Goal: Information Seeking & Learning: Learn about a topic

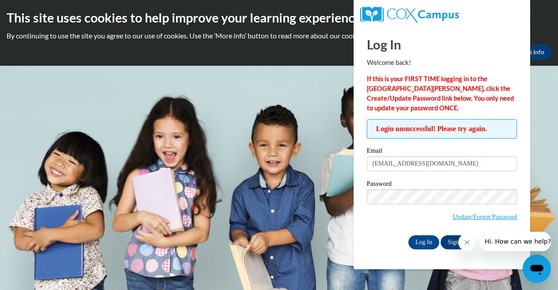
click at [423, 241] on input "Log In" at bounding box center [424, 242] width 31 height 14
click at [425, 243] on input "Log In" at bounding box center [424, 242] width 31 height 14
click at [283, 102] on body "This site uses cookies to help improve your learning experience. By continuing …" at bounding box center [279, 145] width 558 height 290
click at [465, 241] on icon "Close message from company" at bounding box center [467, 242] width 7 height 7
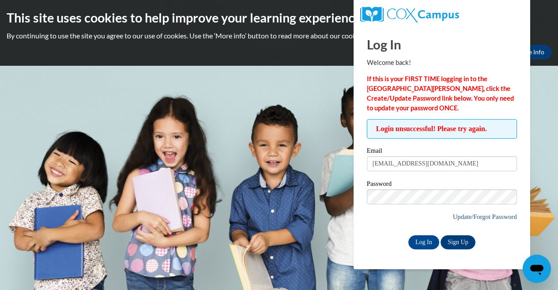
click at [471, 214] on link "Update/Forgot Password" at bounding box center [485, 216] width 64 height 7
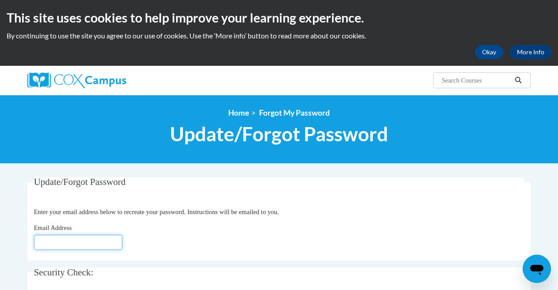
type input "[EMAIL_ADDRESS][DOMAIN_NAME]"
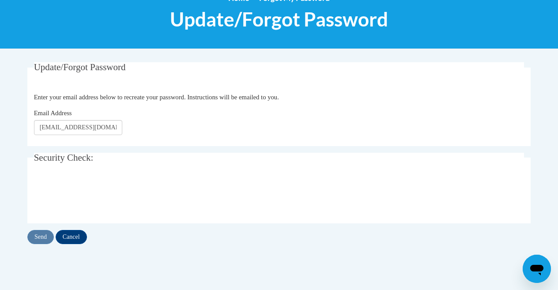
scroll to position [117, 0]
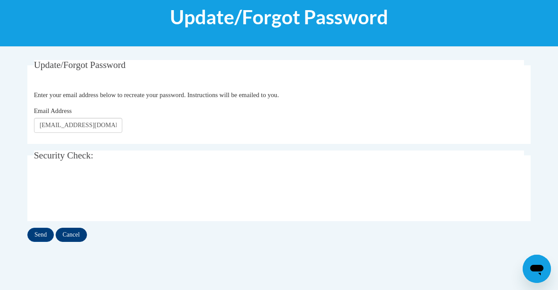
click at [83, 233] on input "Cancel" at bounding box center [71, 235] width 31 height 14
click at [31, 237] on input "Send" at bounding box center [40, 235] width 27 height 14
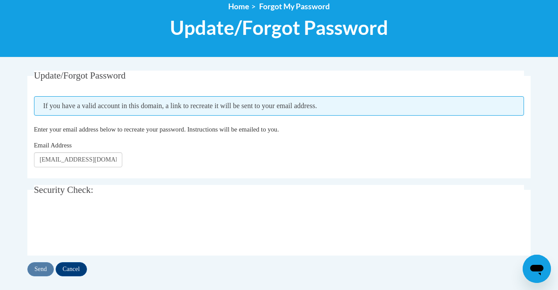
scroll to position [107, 0]
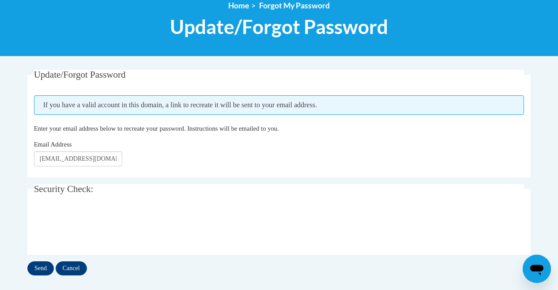
click at [48, 273] on input "Send" at bounding box center [40, 269] width 27 height 14
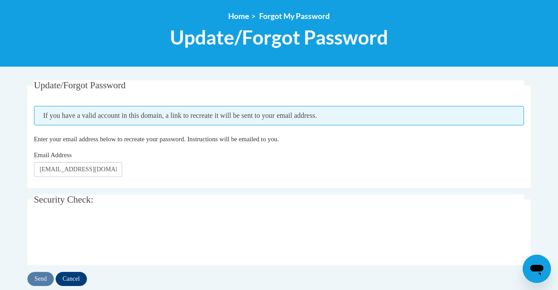
scroll to position [105, 0]
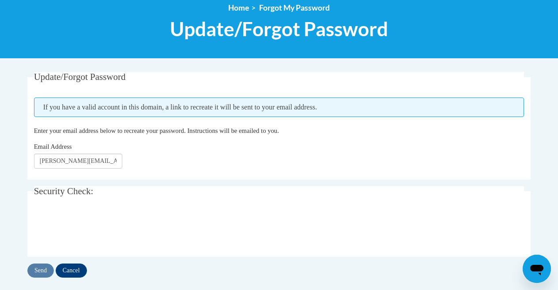
type input "[PERSON_NAME][EMAIL_ADDRESS][DOMAIN_NAME]"
click at [41, 266] on input "Send" at bounding box center [40, 271] width 27 height 14
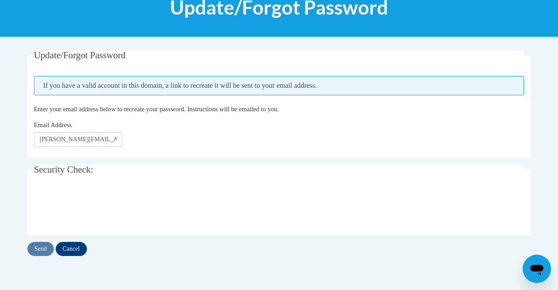
scroll to position [127, 0]
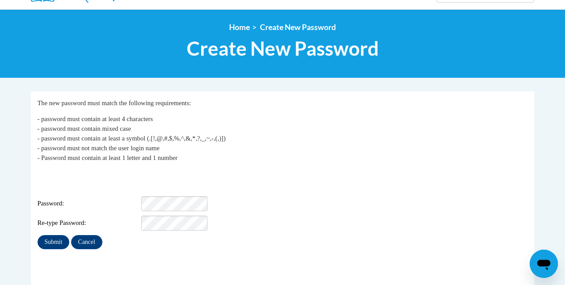
scroll to position [92, 0]
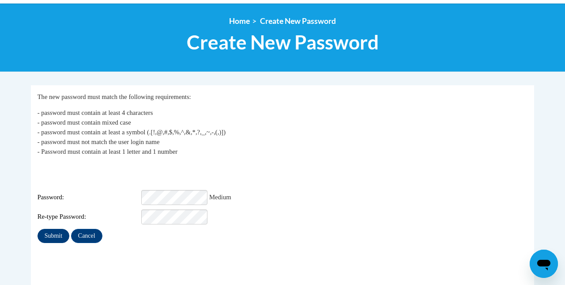
click at [60, 229] on input "Submit" at bounding box center [54, 236] width 32 height 14
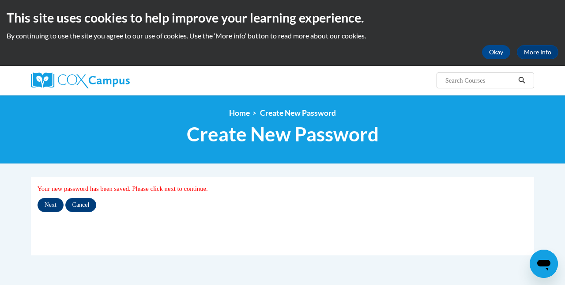
click at [51, 204] on input "Next" at bounding box center [51, 205] width 26 height 14
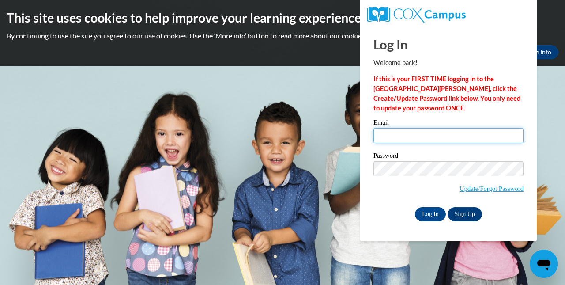
click at [419, 133] on input "Email" at bounding box center [449, 135] width 150 height 15
type input "Stephanh@provo.edu"
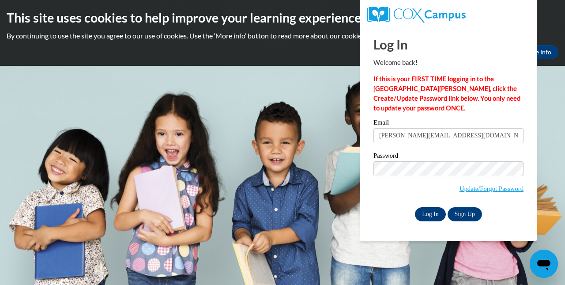
click at [434, 209] on input "Log In" at bounding box center [430, 214] width 31 height 14
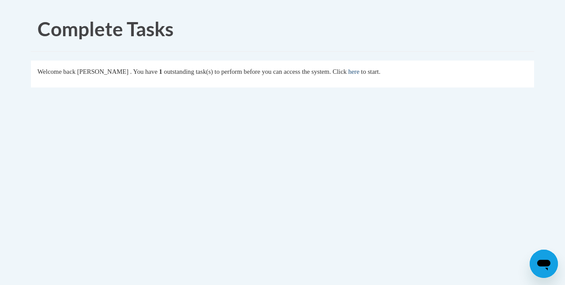
click at [360, 70] on link "here" at bounding box center [354, 71] width 11 height 7
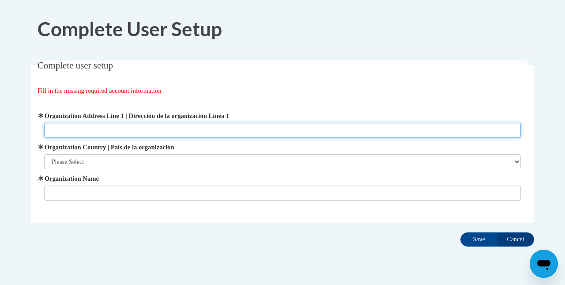
click at [190, 130] on input "Organization Address Line 1 | Dirección de la organización Línea 1" at bounding box center [283, 130] width 478 height 15
type input "921 S 400 E"
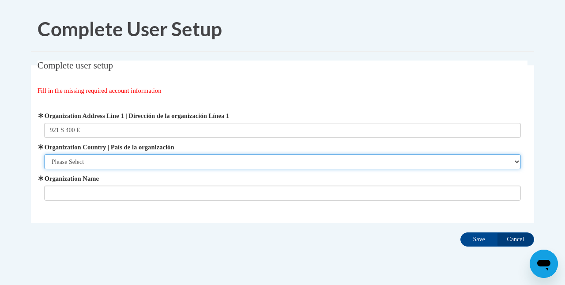
select select "ad49bcad-a171-4b2e-b99c-48b446064914"
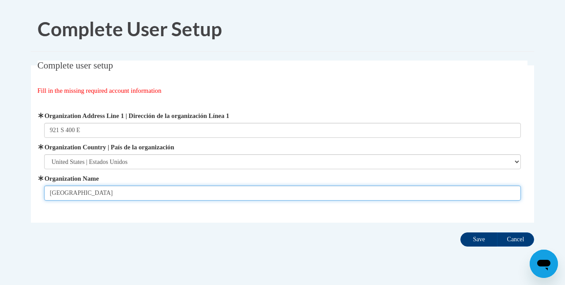
type input "Provo School District"
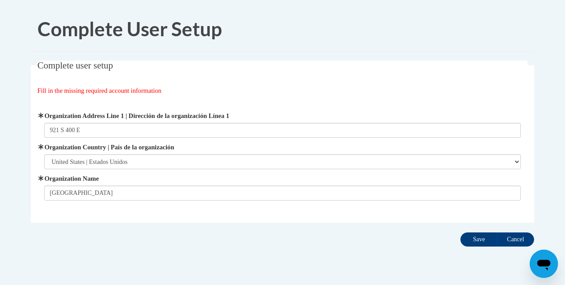
click at [483, 239] on input "Save" at bounding box center [479, 239] width 37 height 14
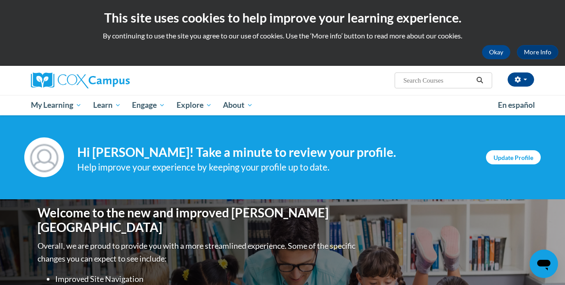
click at [516, 156] on link "Update Profile" at bounding box center [513, 157] width 55 height 14
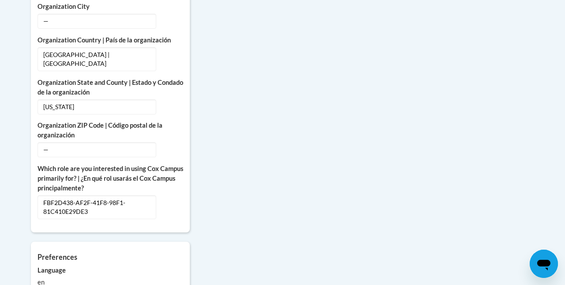
scroll to position [465, 0]
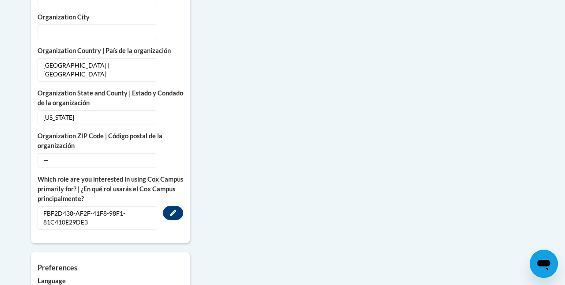
click at [103, 214] on span "FBF2D438-AF2F-41F8-98F1-81C410E29DE3" at bounding box center [97, 218] width 119 height 24
click at [93, 208] on span "FBF2D438-AF2F-41F8-98F1-81C410E29DE3" at bounding box center [97, 218] width 119 height 24
drag, startPoint x: 93, startPoint y: 209, endPoint x: 42, endPoint y: 199, distance: 51.6
click at [42, 206] on span "FBF2D438-AF2F-41F8-98F1-81C410E29DE3" at bounding box center [97, 218] width 119 height 24
click at [174, 210] on icon "Custom profile fields" at bounding box center [173, 213] width 6 height 6
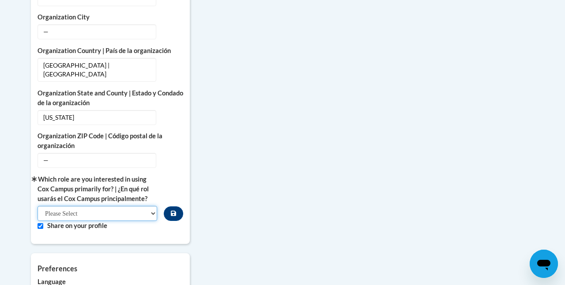
select select "fbf2d438-af2f-41f8-98f1-81c410e29de3"
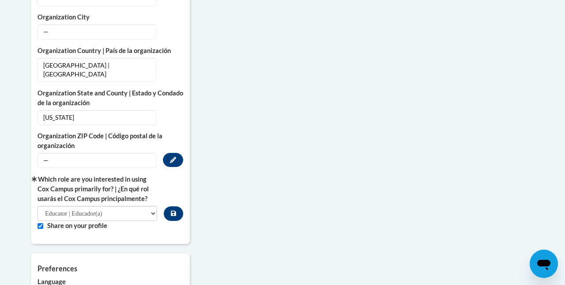
click at [106, 153] on span "—" at bounding box center [97, 160] width 119 height 15
click at [177, 153] on button "Edit" at bounding box center [173, 160] width 20 height 14
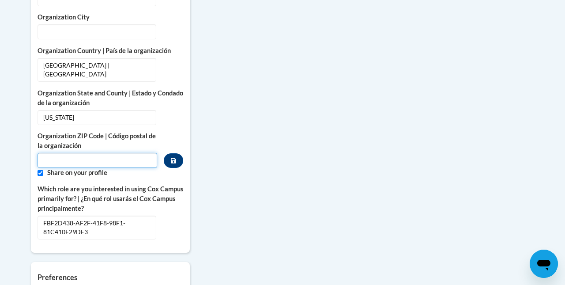
click at [129, 153] on input "Metadata input" at bounding box center [98, 160] width 120 height 15
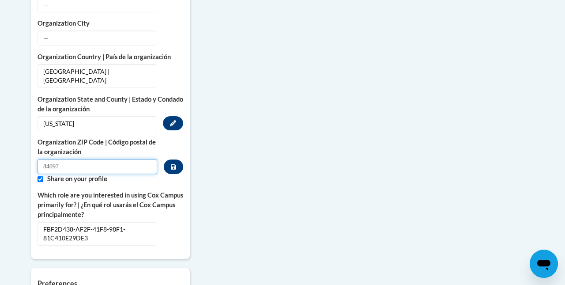
type input "84097"
click at [110, 116] on span "Utah" at bounding box center [97, 123] width 119 height 15
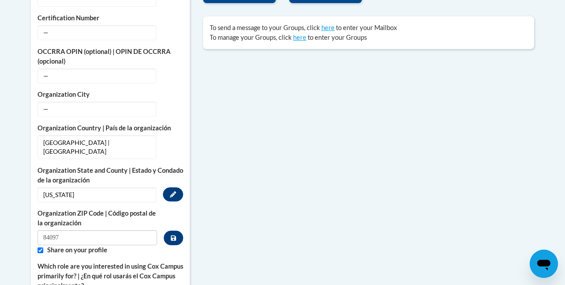
scroll to position [384, 0]
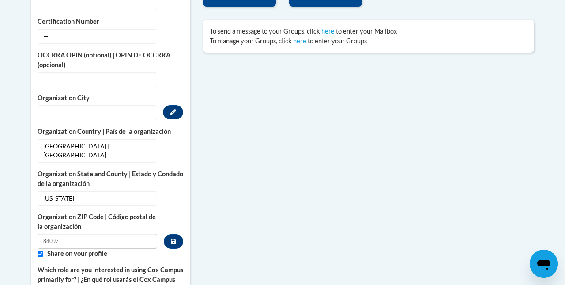
click at [106, 113] on span "—" at bounding box center [97, 112] width 119 height 15
click at [181, 107] on button "Edit" at bounding box center [173, 112] width 20 height 14
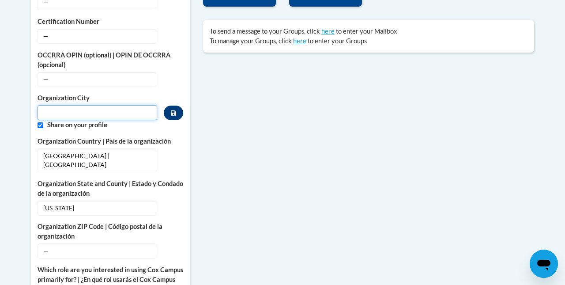
click at [114, 114] on input "Metadata input" at bounding box center [98, 112] width 120 height 15
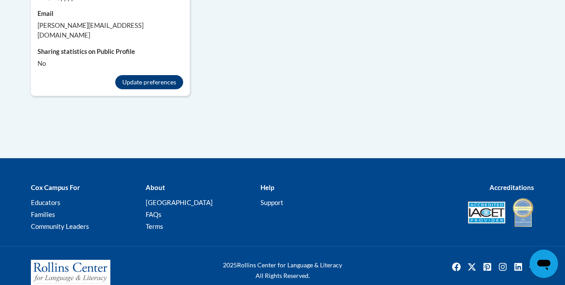
scroll to position [797, 0]
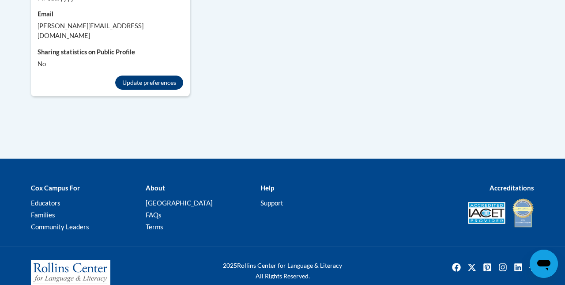
type input "Provo"
click at [135, 76] on button "Update preferences" at bounding box center [149, 83] width 68 height 14
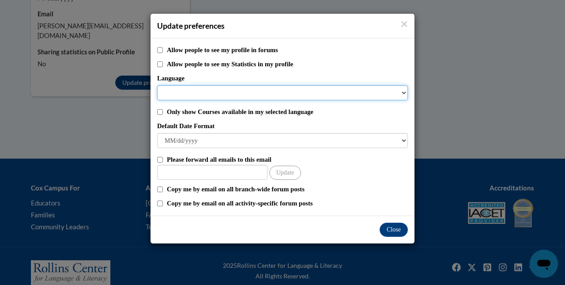
click at [165, 92] on select "Language" at bounding box center [282, 92] width 251 height 15
click at [400, 95] on select "Language" at bounding box center [282, 92] width 251 height 15
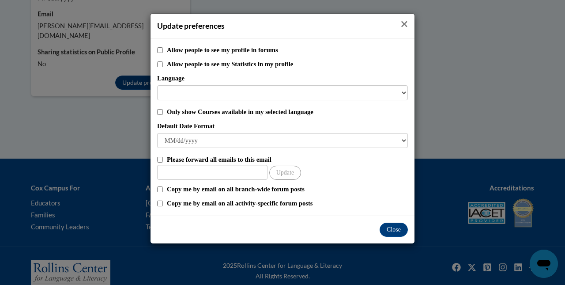
click at [406, 25] on icon "Close" at bounding box center [405, 24] width 6 height 6
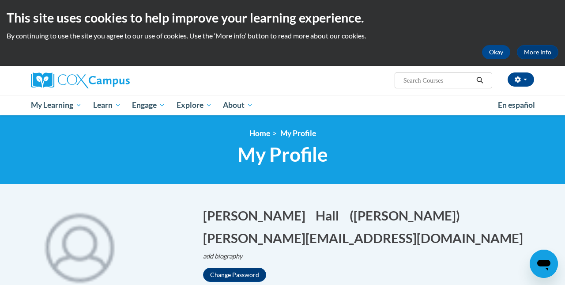
scroll to position [0, 0]
click at [500, 50] on button "Okay" at bounding box center [496, 52] width 28 height 14
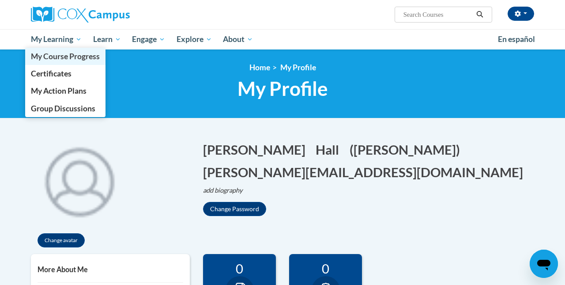
click at [61, 57] on span "My Course Progress" at bounding box center [65, 56] width 69 height 9
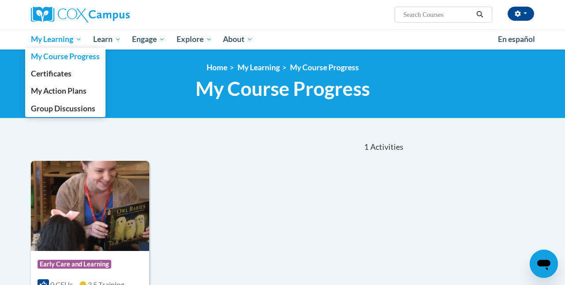
scroll to position [-4, 0]
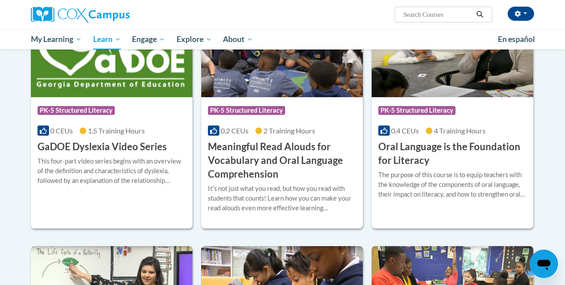
scroll to position [556, 0]
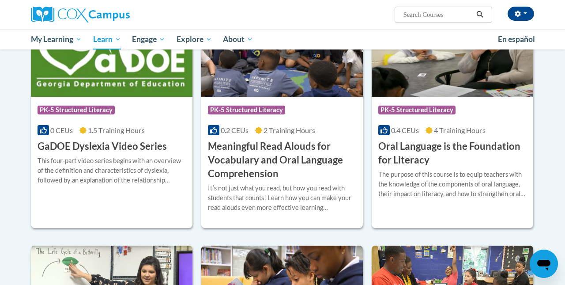
click at [233, 146] on h3 "Meaningful Read Alouds for Vocabulary and Oral Language Comprehension" at bounding box center [282, 160] width 148 height 41
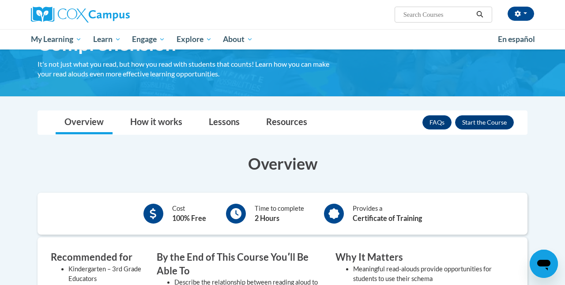
scroll to position [65, 0]
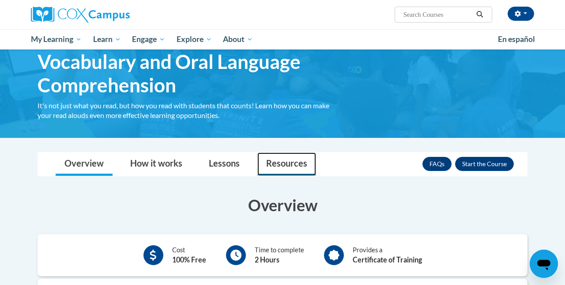
click at [277, 159] on link "Resources" at bounding box center [287, 163] width 59 height 23
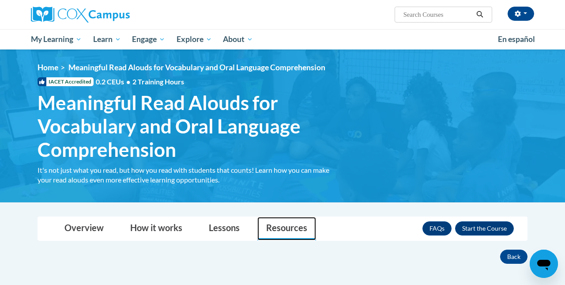
scroll to position [0, 0]
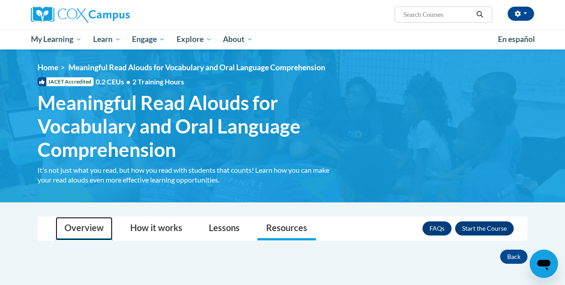
click at [77, 228] on link "Overview" at bounding box center [84, 228] width 57 height 23
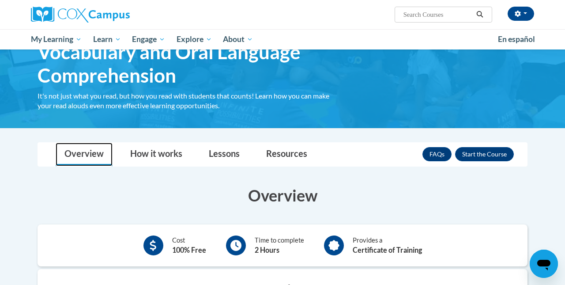
scroll to position [74, 0]
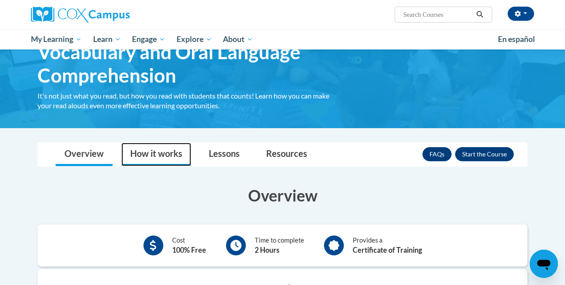
click at [152, 150] on link "How it works" at bounding box center [156, 154] width 70 height 23
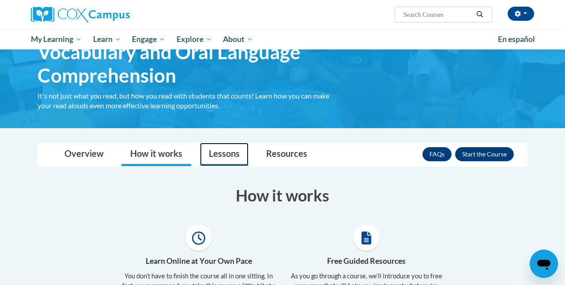
click at [205, 148] on link "Lessons" at bounding box center [224, 154] width 49 height 23
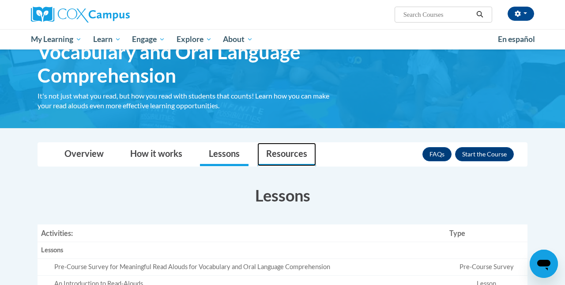
click at [270, 149] on link "Resources" at bounding box center [287, 154] width 59 height 23
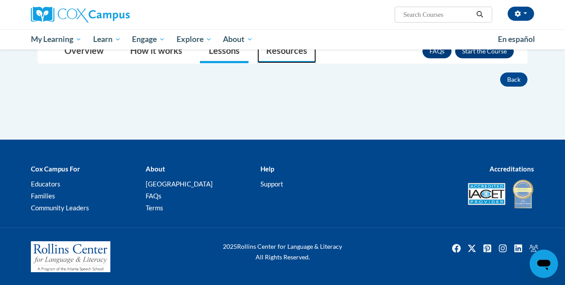
scroll to position [177, 0]
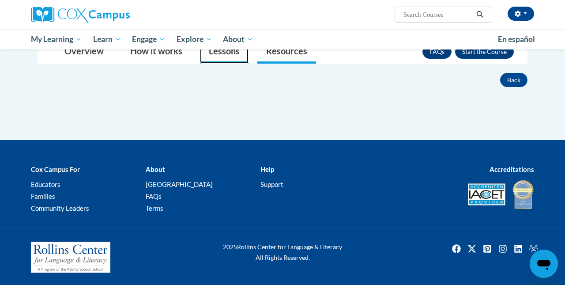
click at [218, 58] on link "Lessons" at bounding box center [224, 51] width 49 height 23
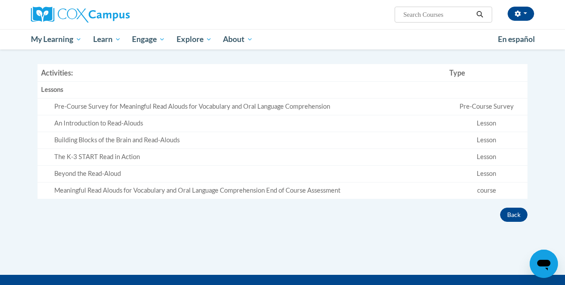
scroll to position [235, 0]
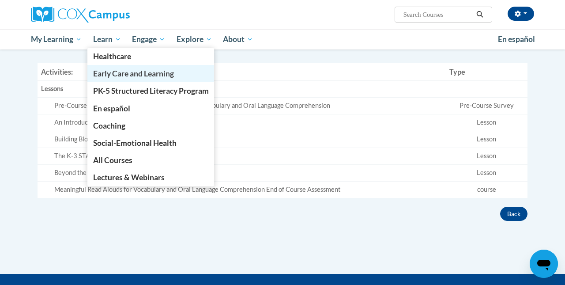
click at [106, 72] on span "Early Care and Learning" at bounding box center [133, 73] width 81 height 9
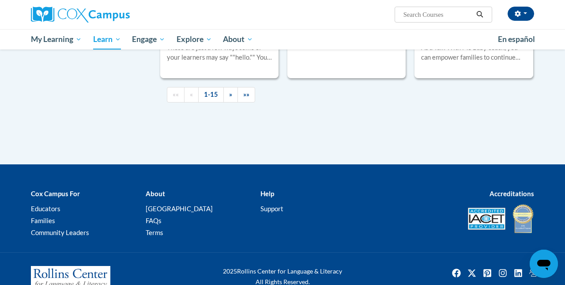
scroll to position [1450, 0]
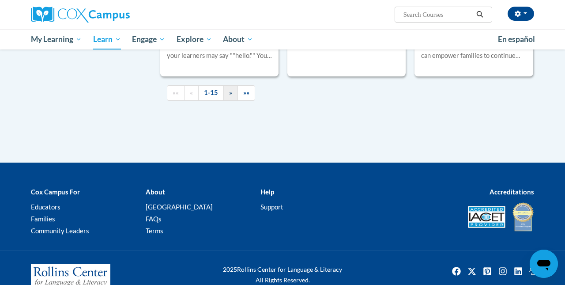
click at [229, 96] on span "»" at bounding box center [230, 93] width 3 height 8
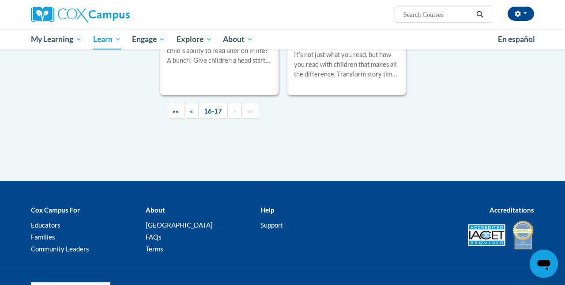
scroll to position [407, 0]
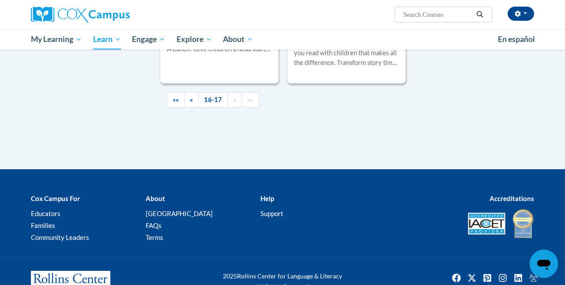
click at [306, 36] on h3 "Transforming Story Time" at bounding box center [346, 21] width 105 height 27
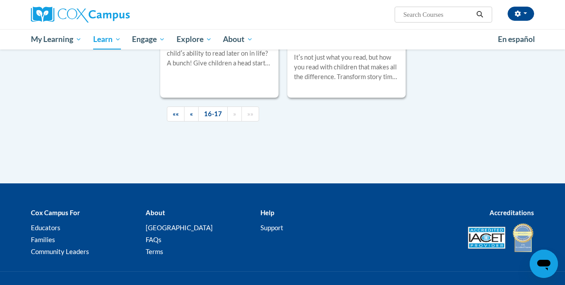
scroll to position [440, 0]
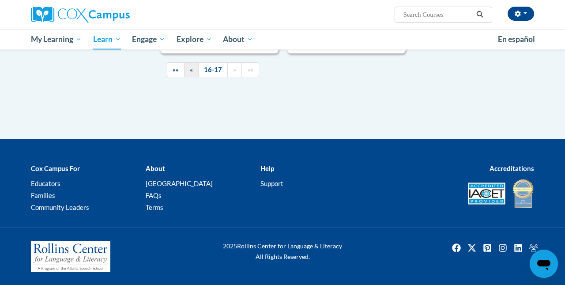
click at [190, 73] on span "«" at bounding box center [191, 70] width 3 height 8
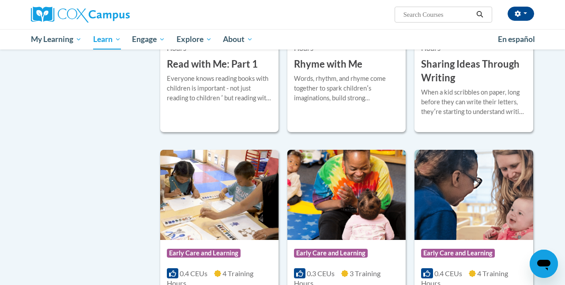
scroll to position [1162, 0]
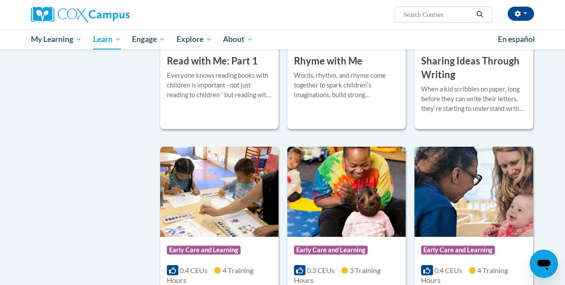
click at [193, 68] on h3 "Read with Me: Part 1" at bounding box center [212, 61] width 91 height 14
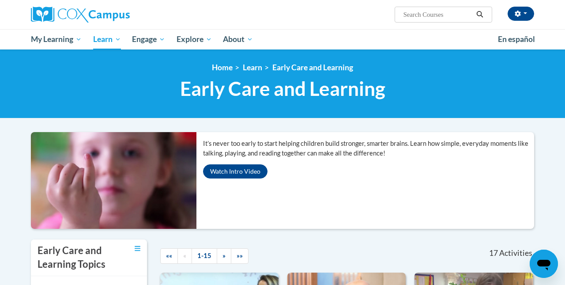
scroll to position [0, 0]
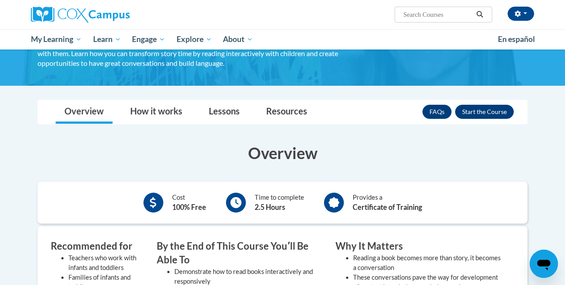
scroll to position [26, 0]
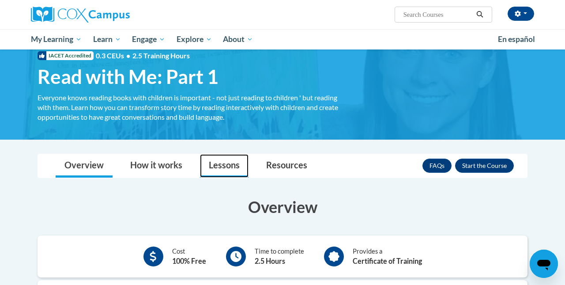
click at [232, 168] on link "Lessons" at bounding box center [224, 165] width 49 height 23
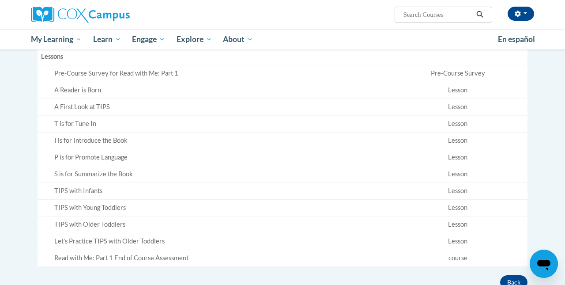
scroll to position [231, 0]
